Goal: Information Seeking & Learning: Compare options

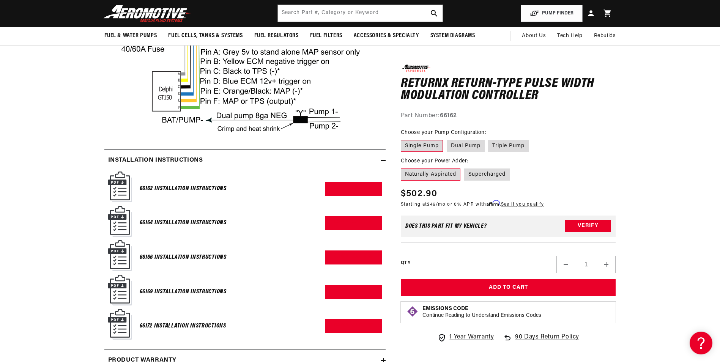
scroll to position [1252, 0]
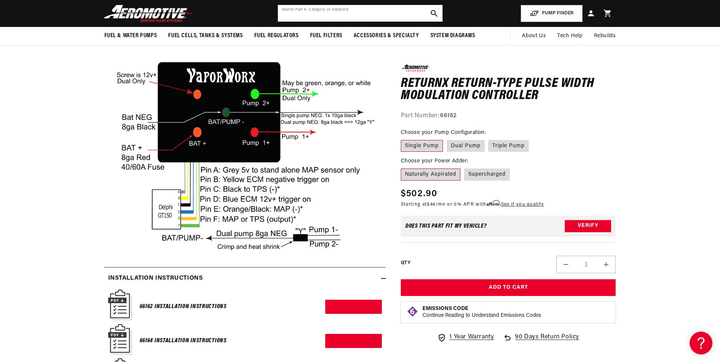
click at [331, 14] on input "text" at bounding box center [360, 13] width 165 height 17
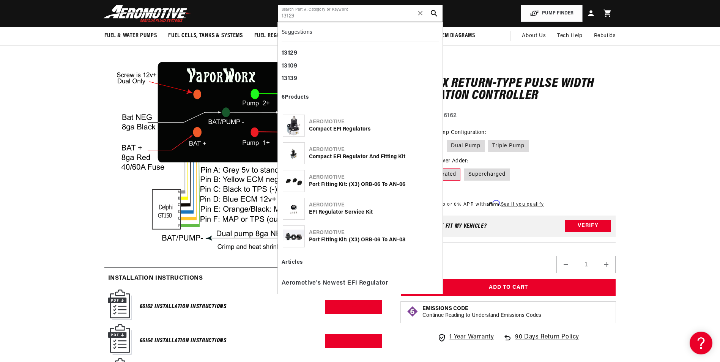
type input "13129"
click at [332, 127] on div "Compact EFI Regulators" at bounding box center [373, 130] width 129 height 8
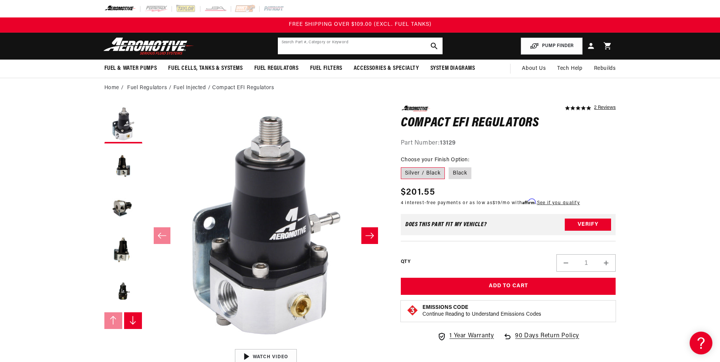
click at [332, 49] on input "text" at bounding box center [360, 46] width 165 height 17
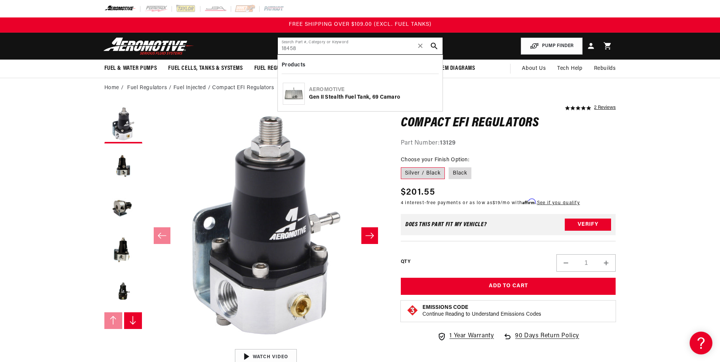
type input "18458"
click at [358, 97] on div "Gen II Stealth Fuel Tank, 69 Camaro" at bounding box center [373, 98] width 129 height 8
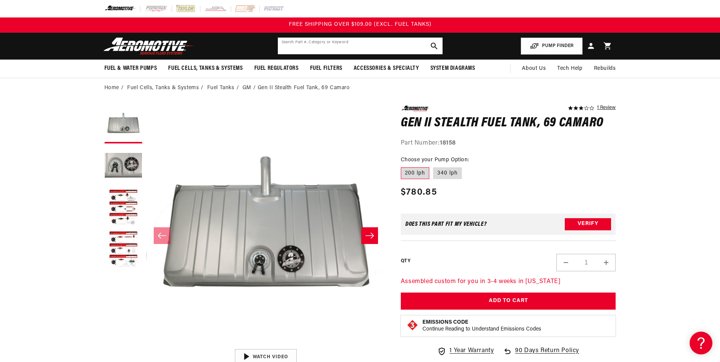
click at [316, 37] on div "Search Part #, Category or Keyword" at bounding box center [359, 45] width 165 height 17
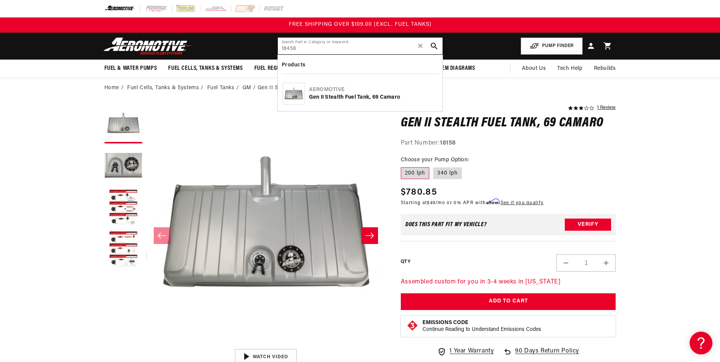
type input "18458"
click at [360, 93] on div "Aeromotive" at bounding box center [373, 90] width 129 height 8
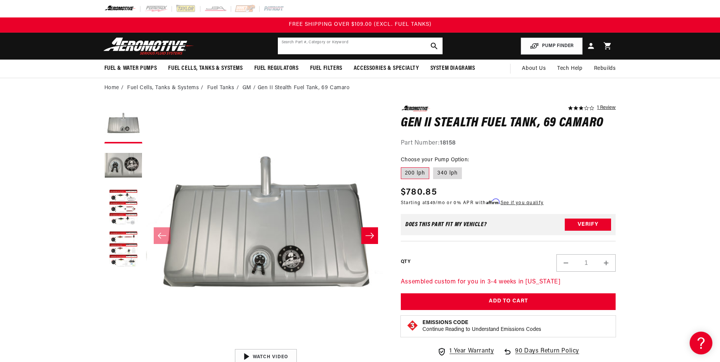
click at [320, 44] on input "text" at bounding box center [360, 46] width 165 height 17
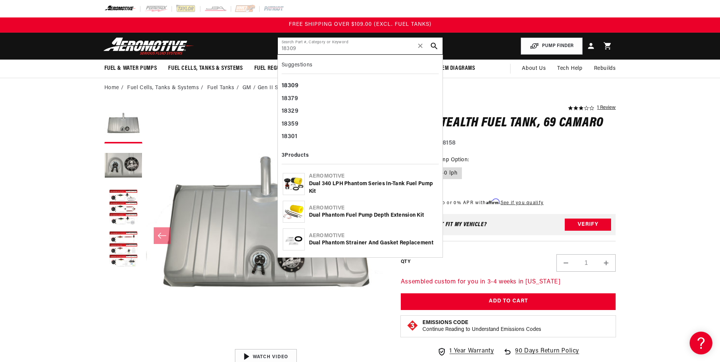
type input "18309"
click at [348, 187] on div "Dual 340 LPH Phantom Series In-Tank Fuel Pump Kit" at bounding box center [373, 187] width 129 height 15
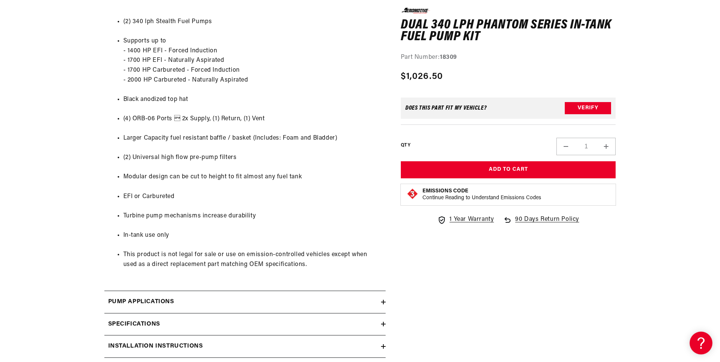
scroll to position [873, 0]
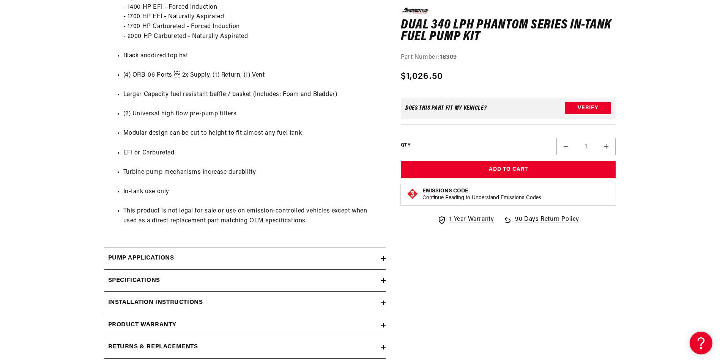
click at [185, 298] on h2 "Installation Instructions" at bounding box center [155, 303] width 95 height 10
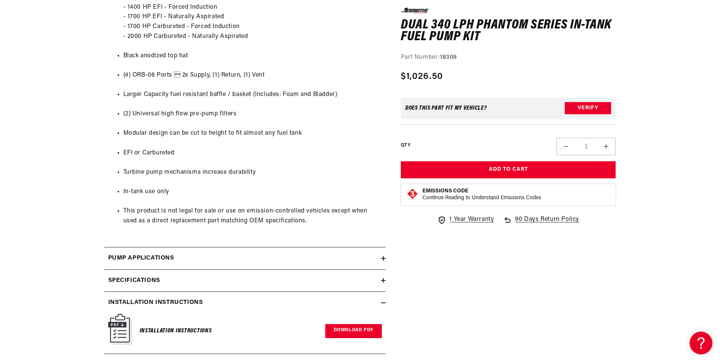
click at [356, 333] on link "Download PDF" at bounding box center [353, 331] width 57 height 14
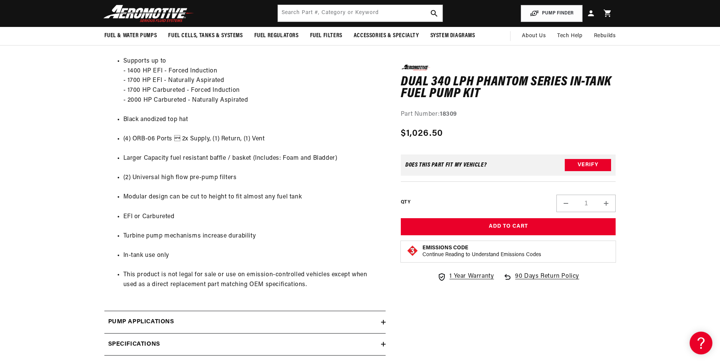
scroll to position [683, 0]
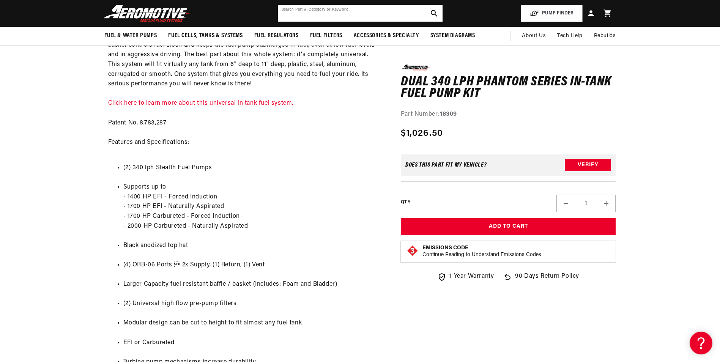
click at [371, 19] on input "text" at bounding box center [360, 13] width 165 height 17
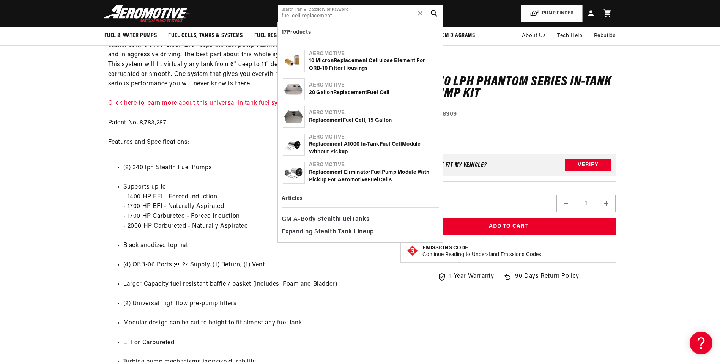
type input "fuel cell replacement"
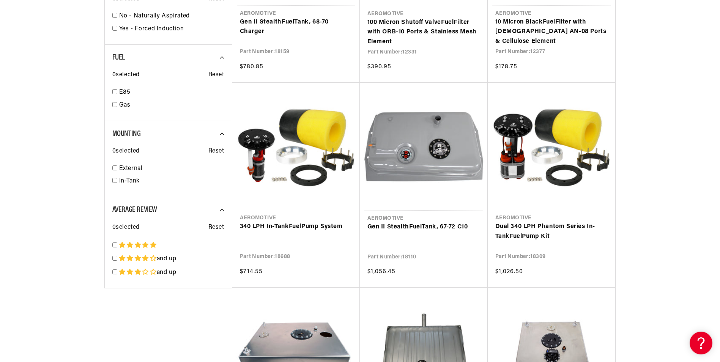
scroll to position [1252, 0]
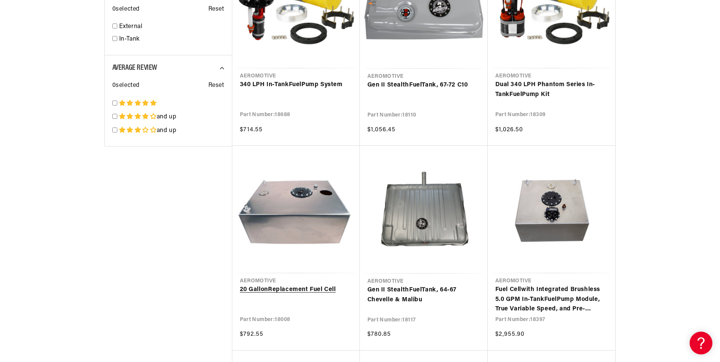
click at [301, 290] on link "20 Gallon Replacement Fuel Cell" at bounding box center [296, 290] width 112 height 10
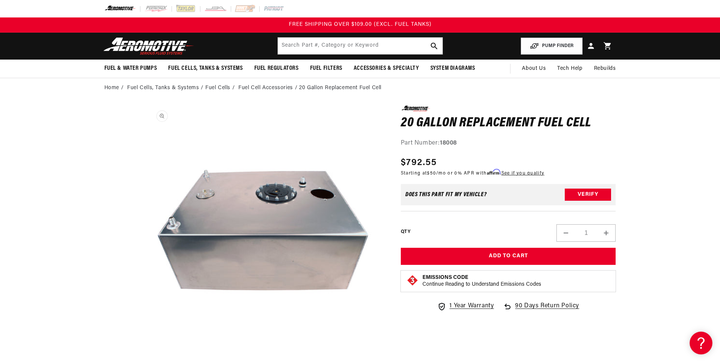
click at [146, 345] on button "Open media 1 in modal" at bounding box center [146, 345] width 0 height 0
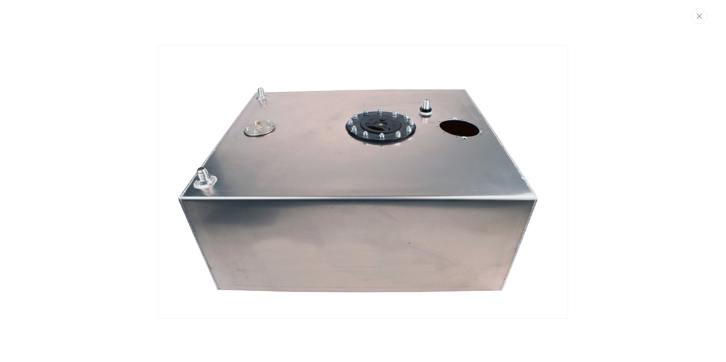
click at [267, 57] on img "Media gallery" at bounding box center [363, 182] width 410 height 274
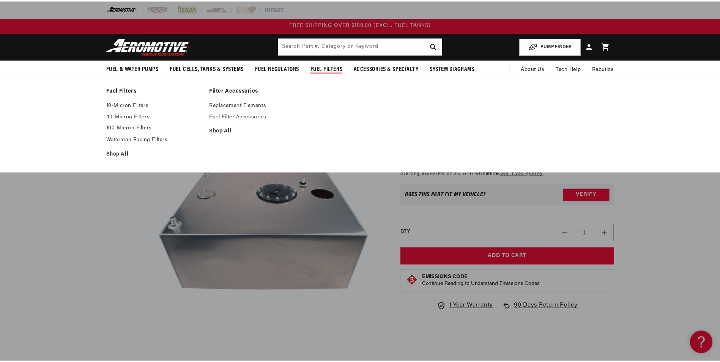
scroll to position [0, 0]
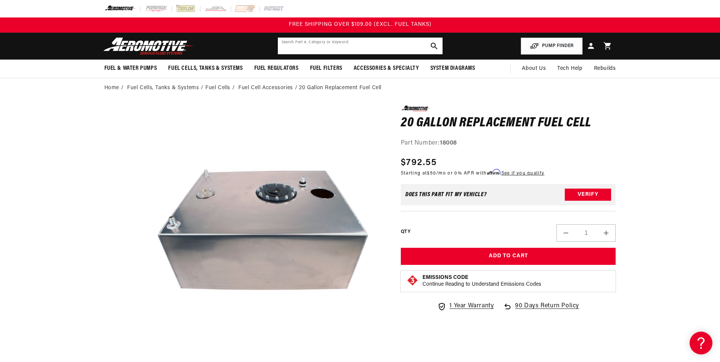
click at [317, 47] on input "text" at bounding box center [360, 46] width 165 height 17
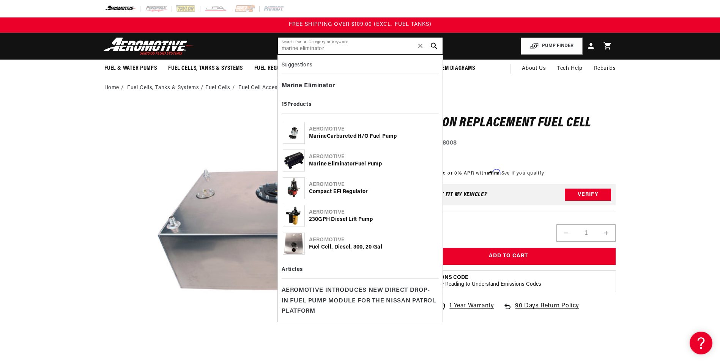
type input "marine eliminator"
click at [353, 163] on b "Eliminator" at bounding box center [341, 164] width 27 height 6
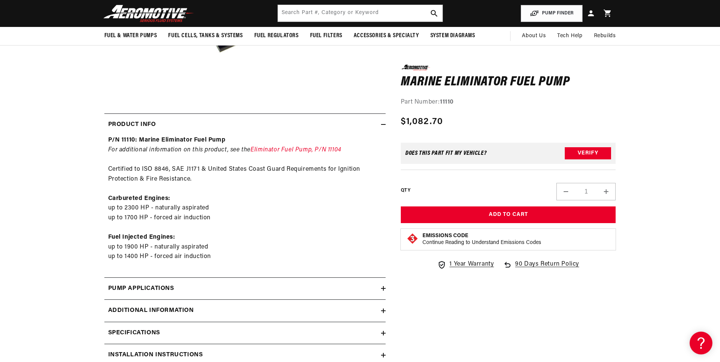
scroll to position [266, 0]
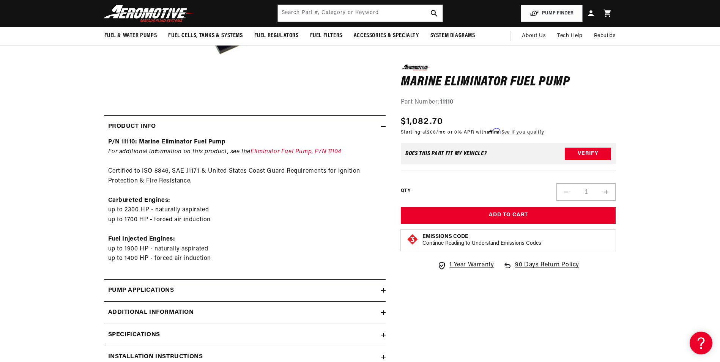
drag, startPoint x: 637, startPoint y: 266, endPoint x: 633, endPoint y: 264, distance: 4.2
click at [636, 265] on section "0.0 star rating Write a review Marine Eliminator Fuel Pump Marine Eliminator Fu…" at bounding box center [360, 128] width 720 height 593
click at [328, 12] on input "text" at bounding box center [360, 13] width 165 height 17
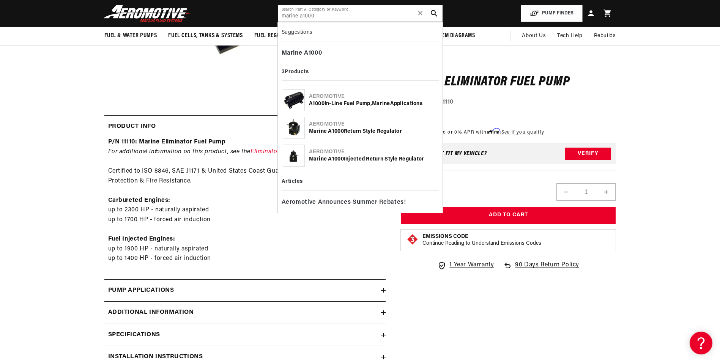
type input "marine a1000"
click at [379, 106] on b "Marine" at bounding box center [381, 104] width 18 height 6
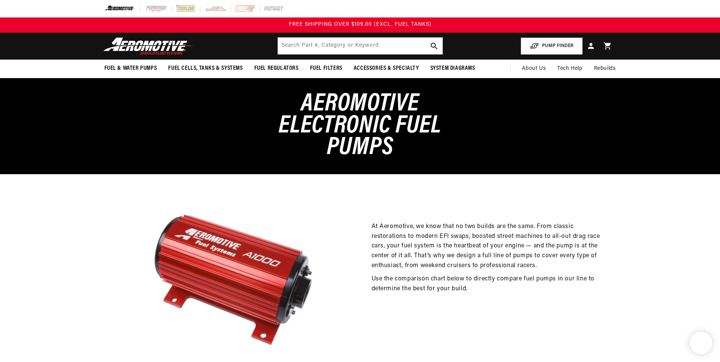
select select "157047980332"
select select "156782428460"
select select "157047783724"
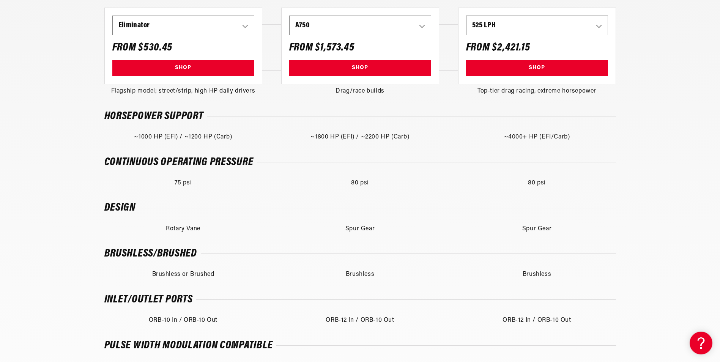
scroll to position [607, 0]
